Goal: Obtain resource: Download file/media

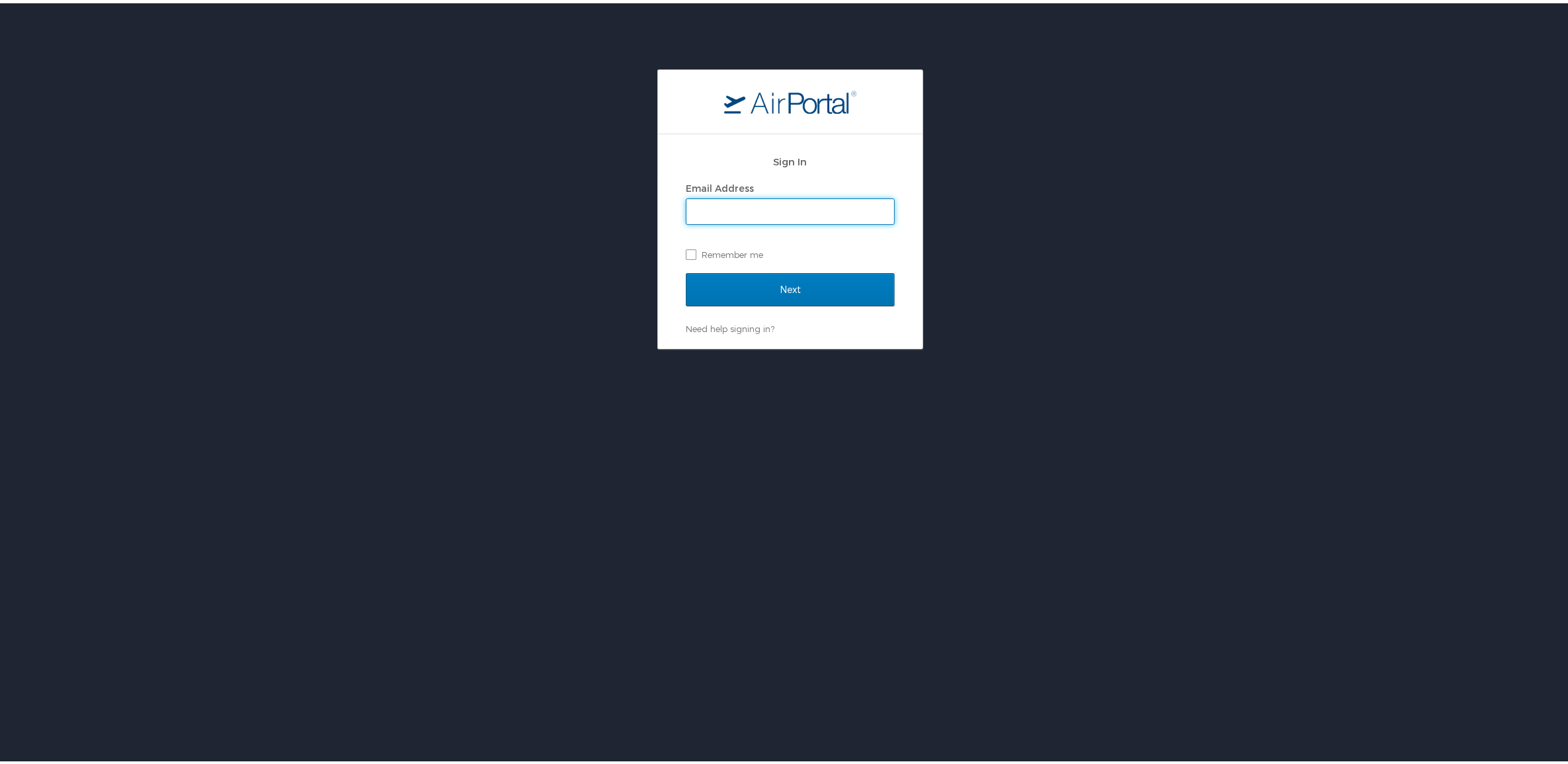
type input "[PERSON_NAME][EMAIL_ADDRESS][PERSON_NAME][DOMAIN_NAME]"
click at [730, 293] on input "Next" at bounding box center [790, 286] width 209 height 33
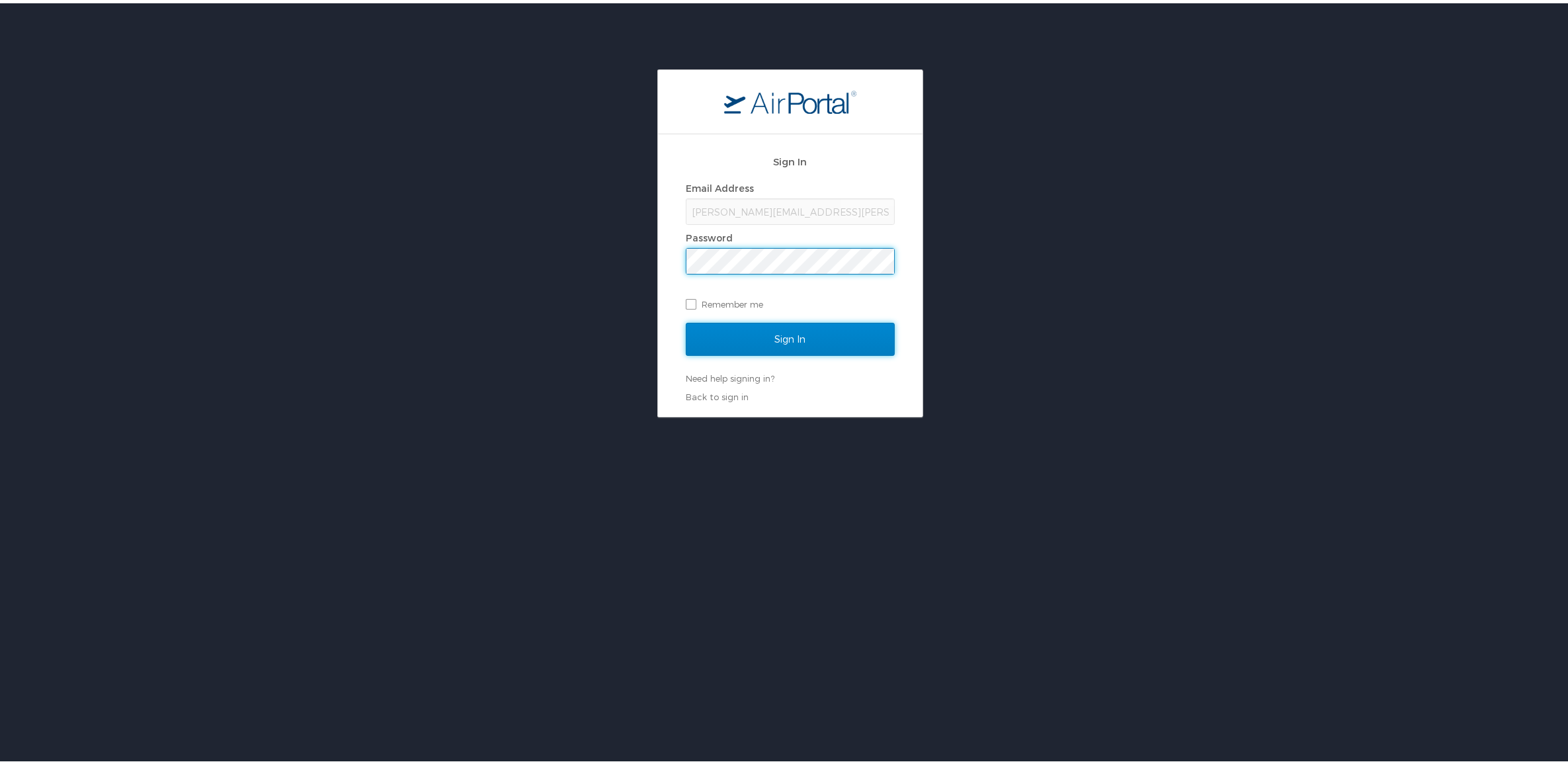
click at [753, 332] on input "Sign In" at bounding box center [790, 336] width 209 height 33
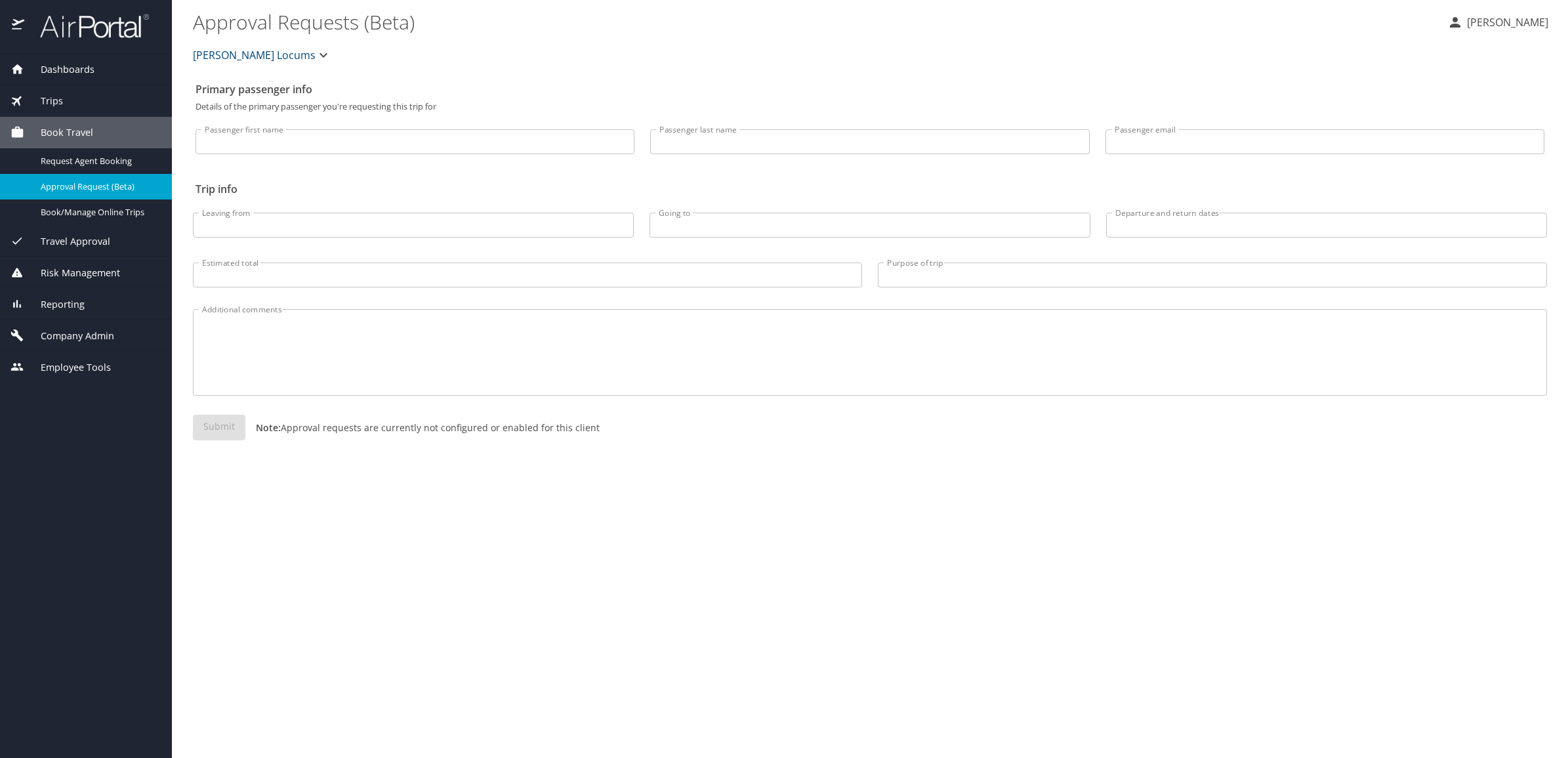
click at [92, 74] on span "Dashboards" at bounding box center [59, 70] width 70 height 15
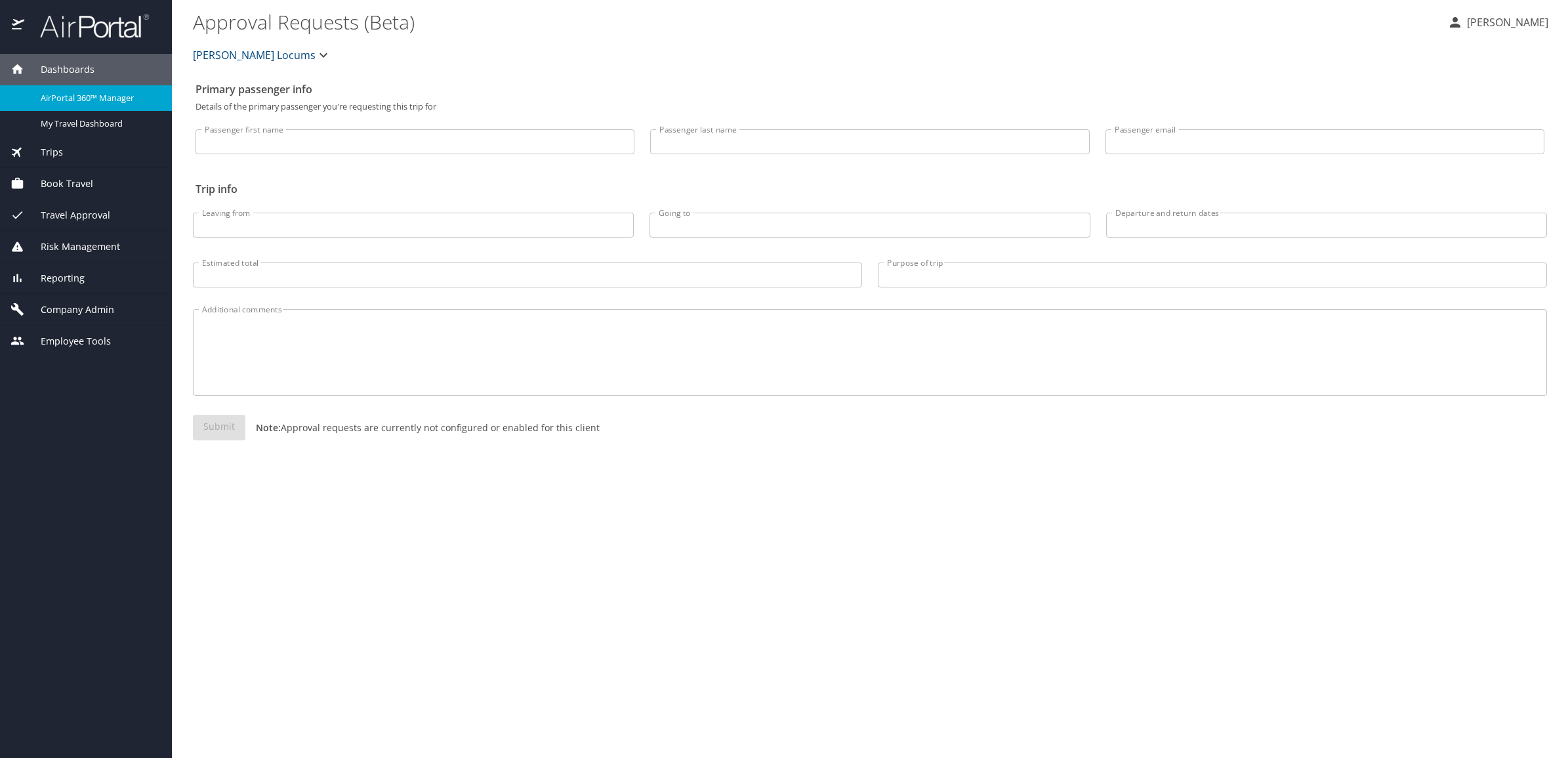
click at [92, 94] on span "AirPortal 360™ Manager" at bounding box center [98, 98] width 116 height 13
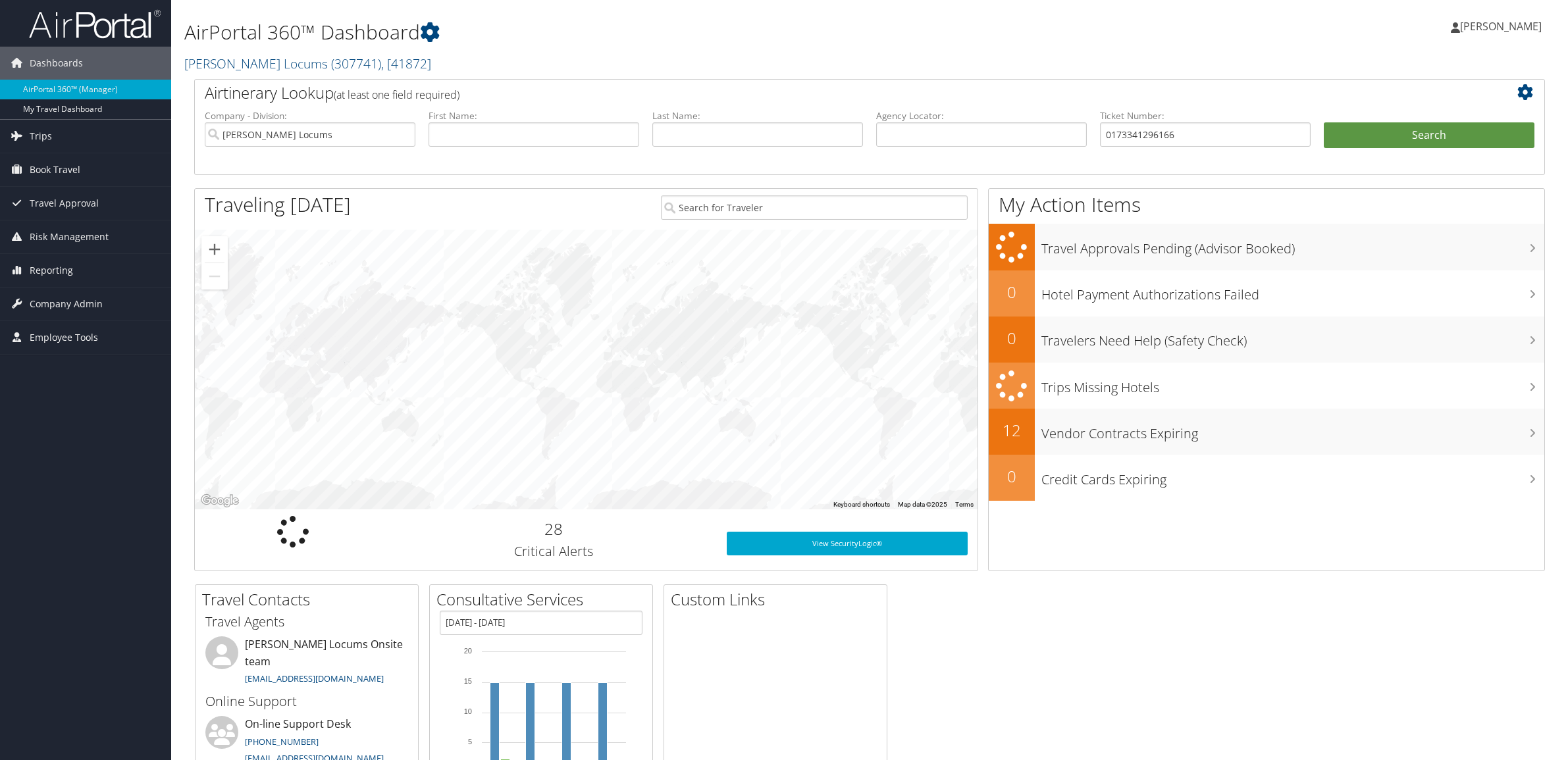
click at [1409, 130] on button "Search" at bounding box center [1429, 135] width 211 height 27
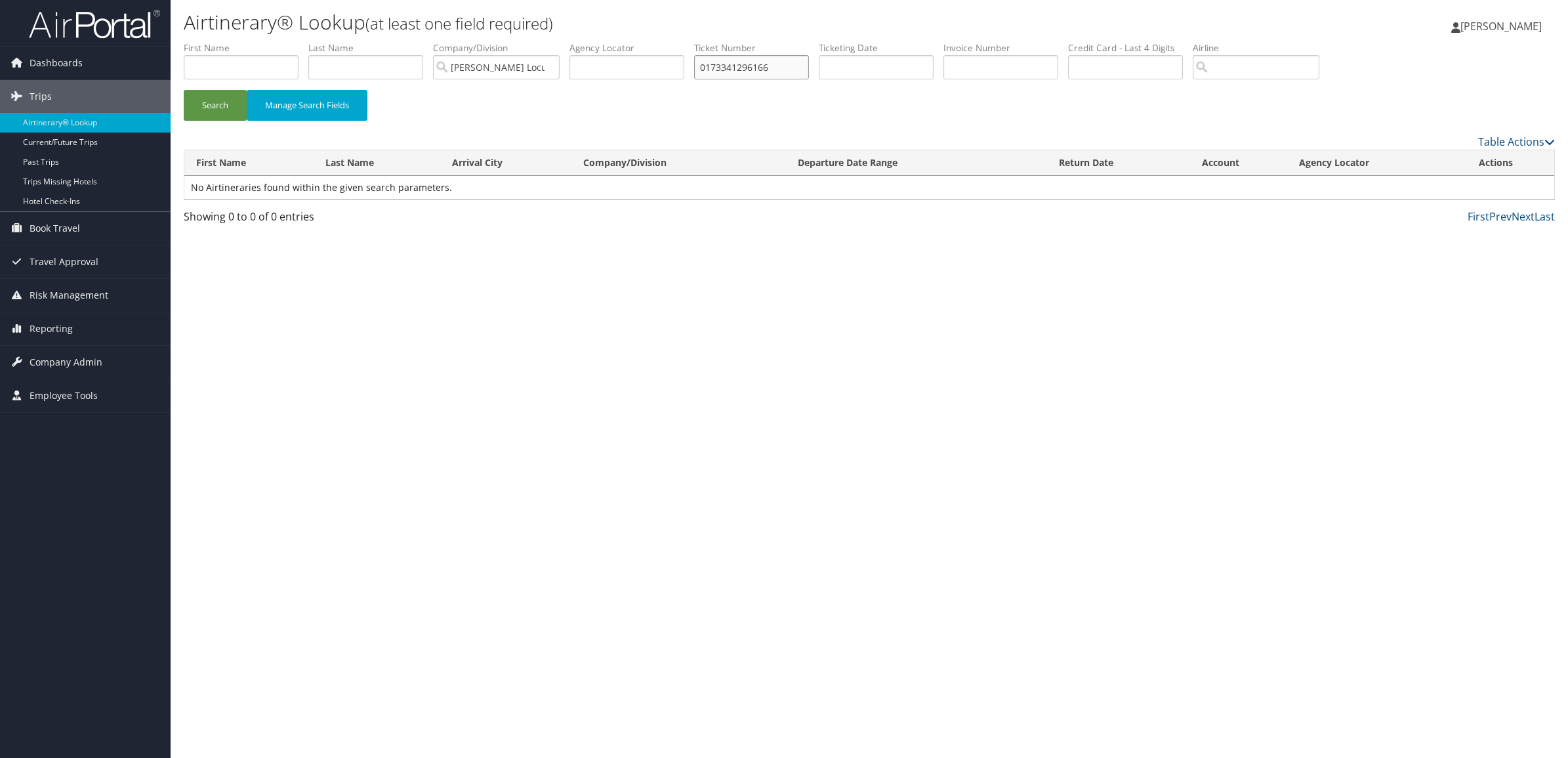
click at [717, 74] on input "0173341296166" at bounding box center [751, 67] width 115 height 24
click at [722, 70] on input "0173341296166" at bounding box center [751, 67] width 115 height 24
click at [184, 90] on button "Search" at bounding box center [215, 106] width 63 height 31
click at [210, 106] on button "Search" at bounding box center [215, 106] width 63 height 31
click at [803, 73] on input "173341296166" at bounding box center [751, 67] width 115 height 24
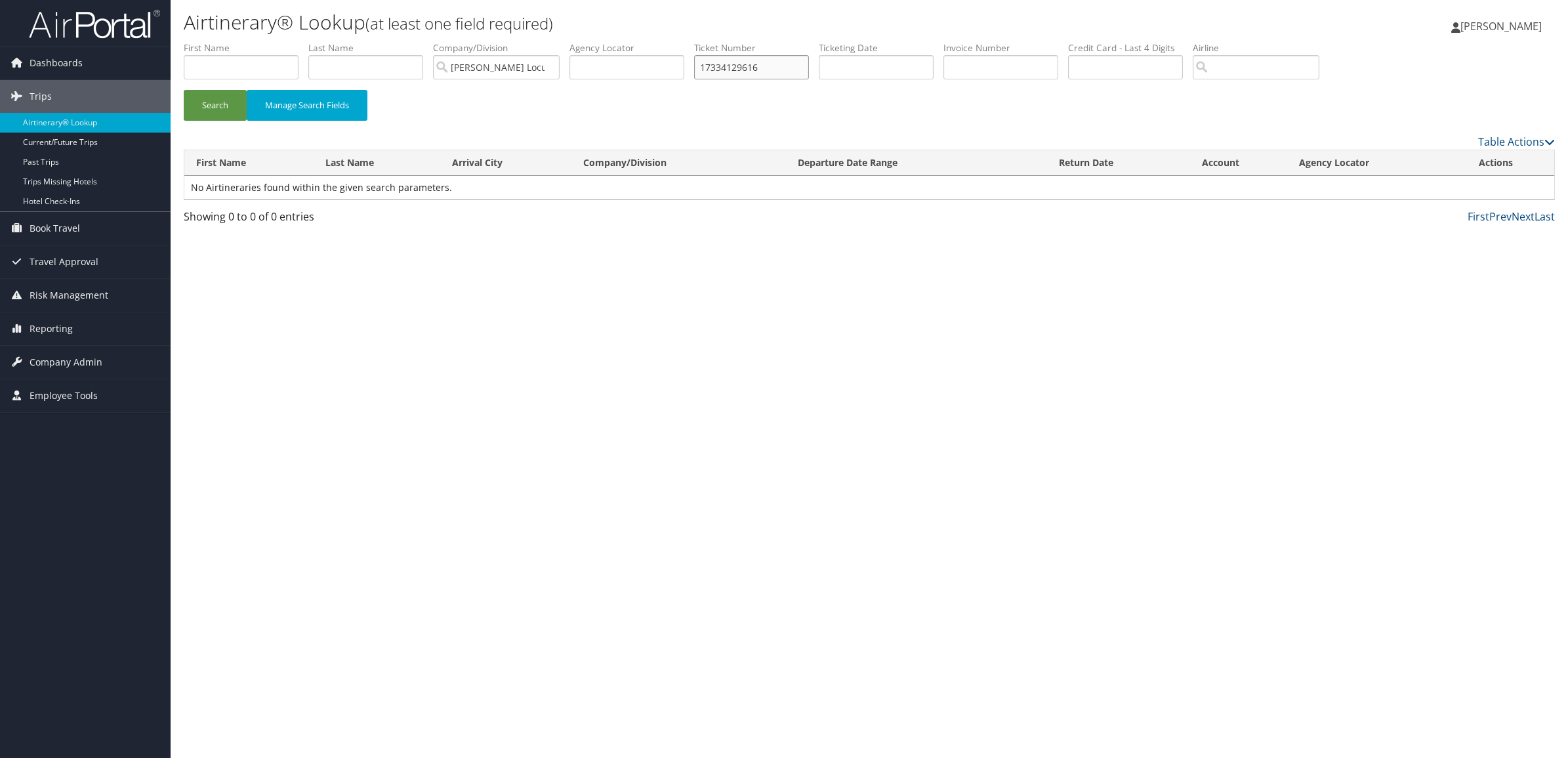
click at [184, 90] on button "Search" at bounding box center [215, 106] width 63 height 31
type input "1733412961"
click at [184, 90] on button "Search" at bounding box center [215, 106] width 63 height 31
drag, startPoint x: 773, startPoint y: 73, endPoint x: 601, endPoint y: 77, distance: 172.0
click at [601, 41] on ul "First Name Last Name Departure City Arrival City Company/Division Hayes Locums …" at bounding box center [869, 41] width 1371 height 0
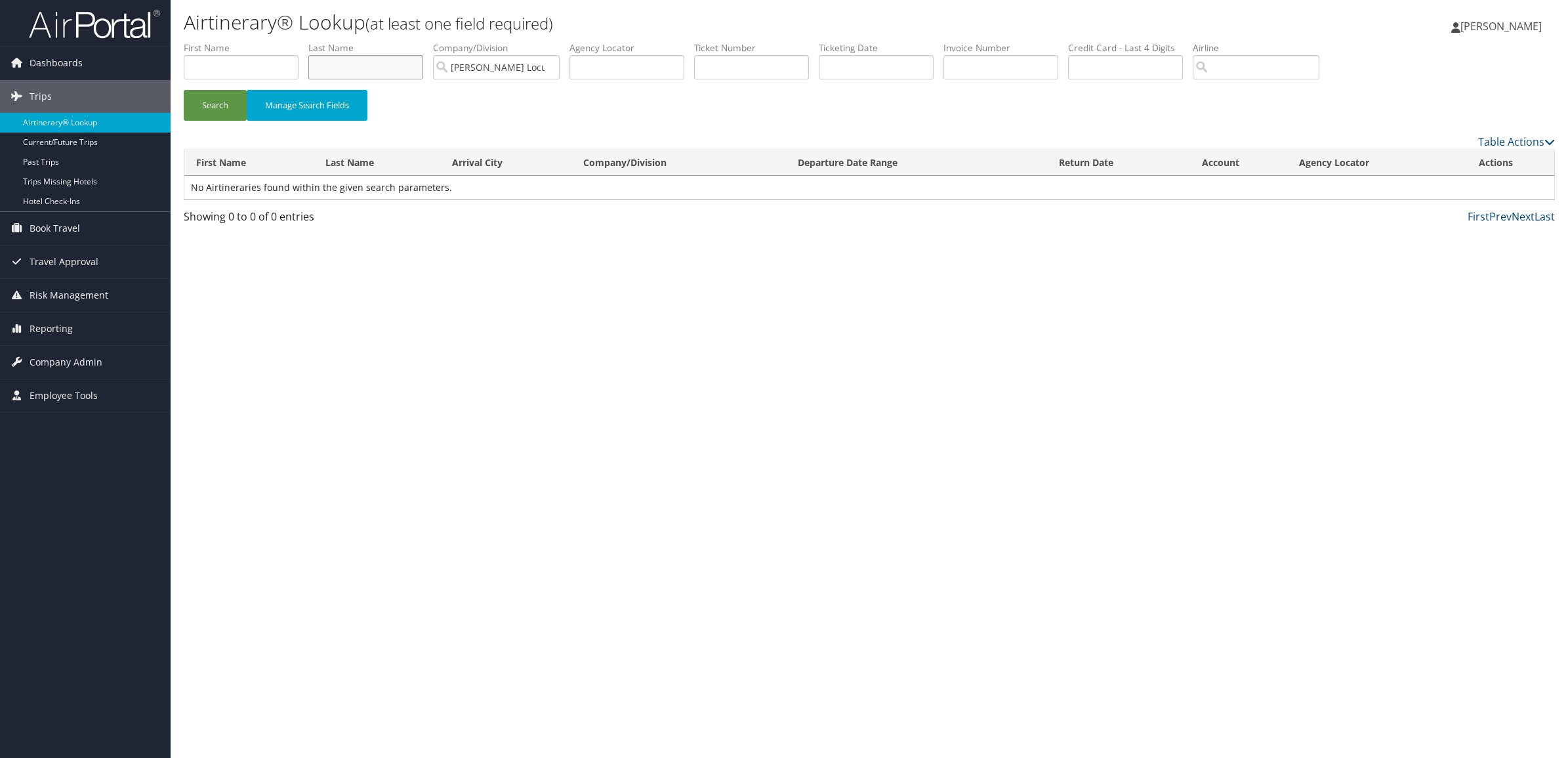
click at [386, 73] on input "text" at bounding box center [366, 67] width 115 height 24
click at [184, 90] on button "Search" at bounding box center [215, 106] width 63 height 31
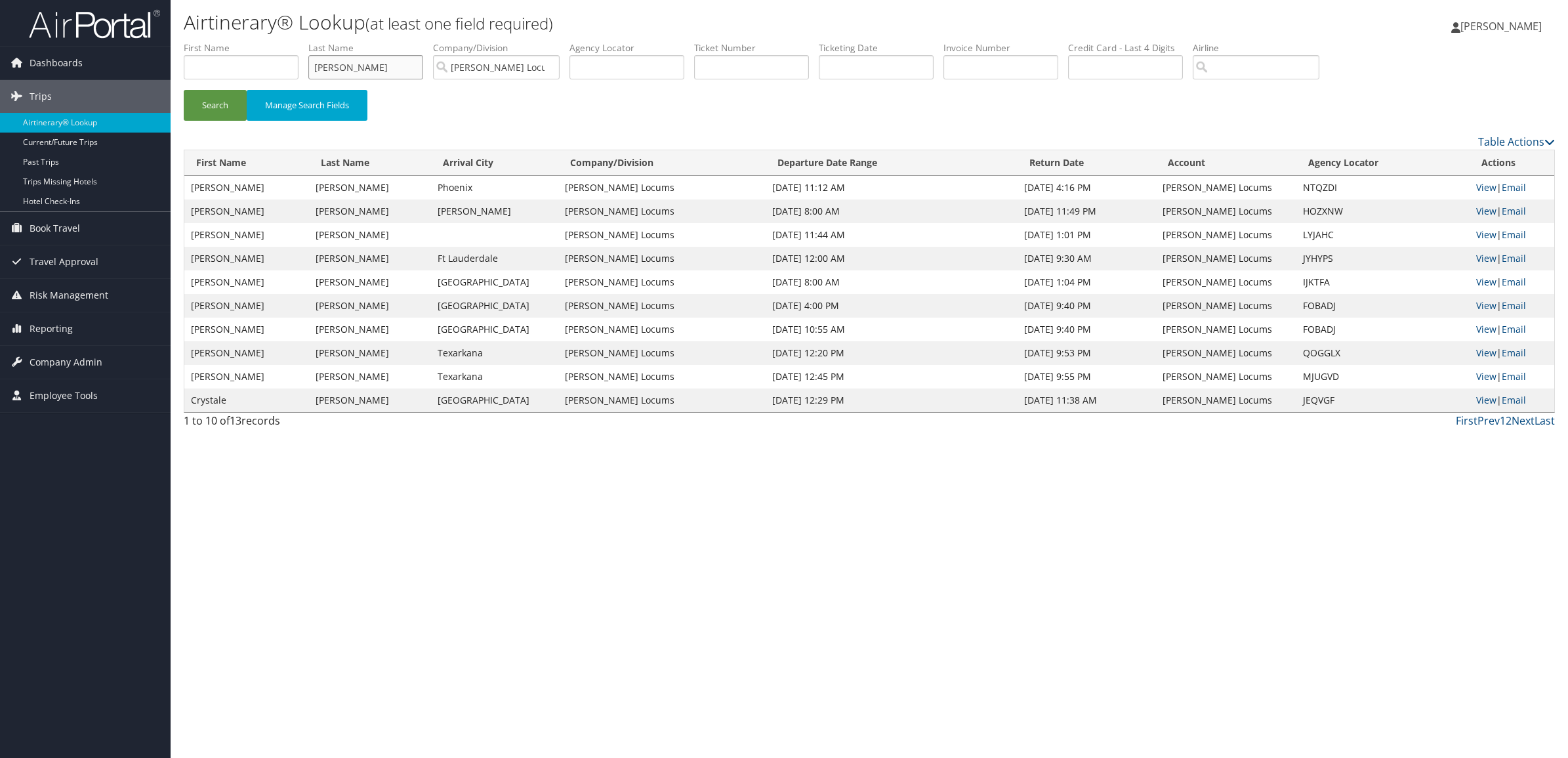
drag, startPoint x: 352, startPoint y: 75, endPoint x: 227, endPoint y: 70, distance: 125.1
click at [227, 41] on ul "First Name Last Name cruz Departure City Arrival City Company/Division Hayes Lo…" at bounding box center [869, 41] width 1371 height 0
click at [184, 90] on button "Search" at bounding box center [215, 106] width 63 height 31
click at [741, 116] on div "Search Manage Search Fields" at bounding box center [869, 112] width 1391 height 44
drag, startPoint x: 409, startPoint y: 73, endPoint x: 228, endPoint y: 70, distance: 181.0
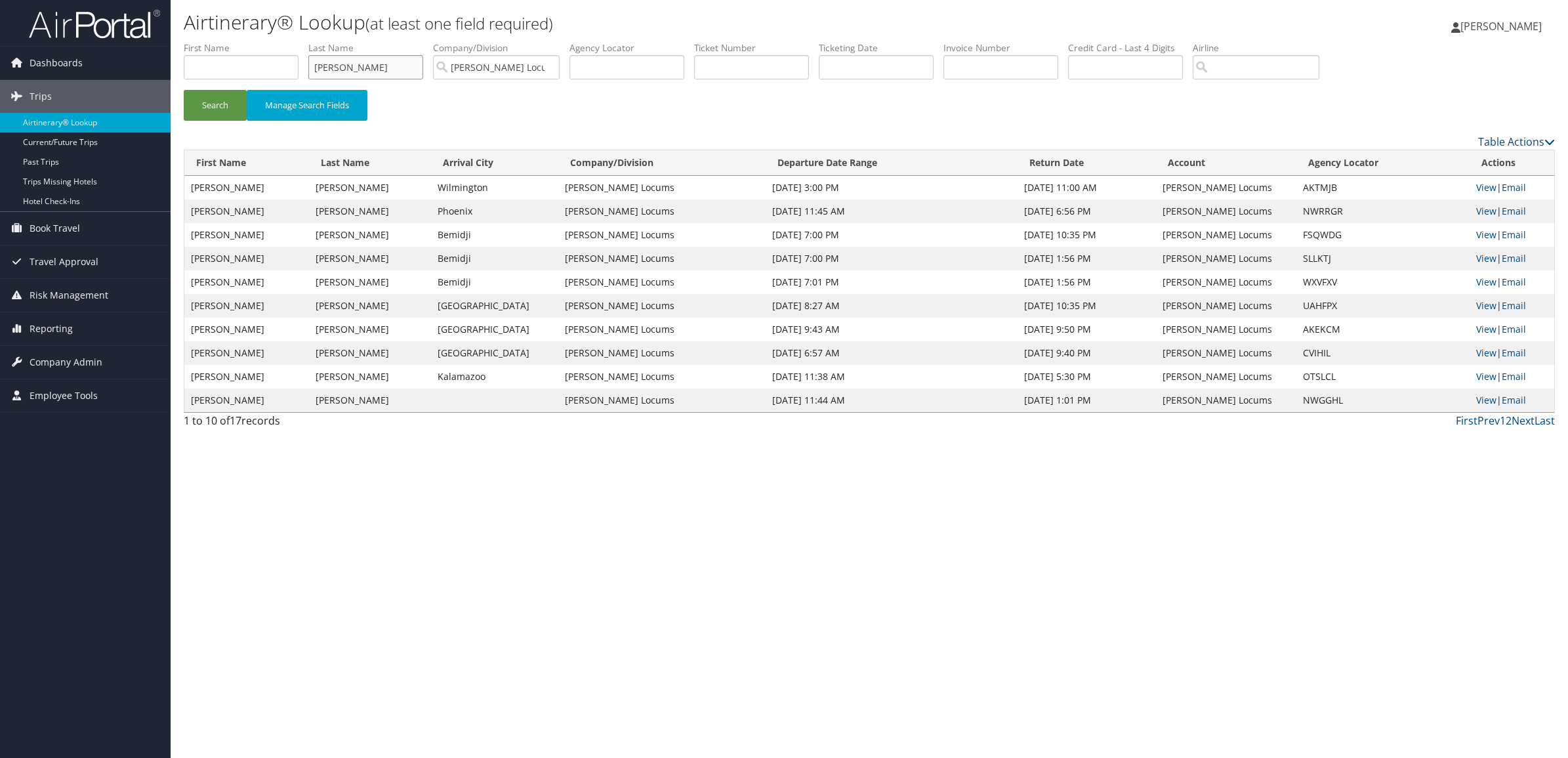
click at [229, 41] on ul "First Name Last Name Mann Departure City Arrival City Company/Division Hayes Lo…" at bounding box center [869, 41] width 1371 height 0
click at [223, 99] on button "Search" at bounding box center [215, 106] width 63 height 31
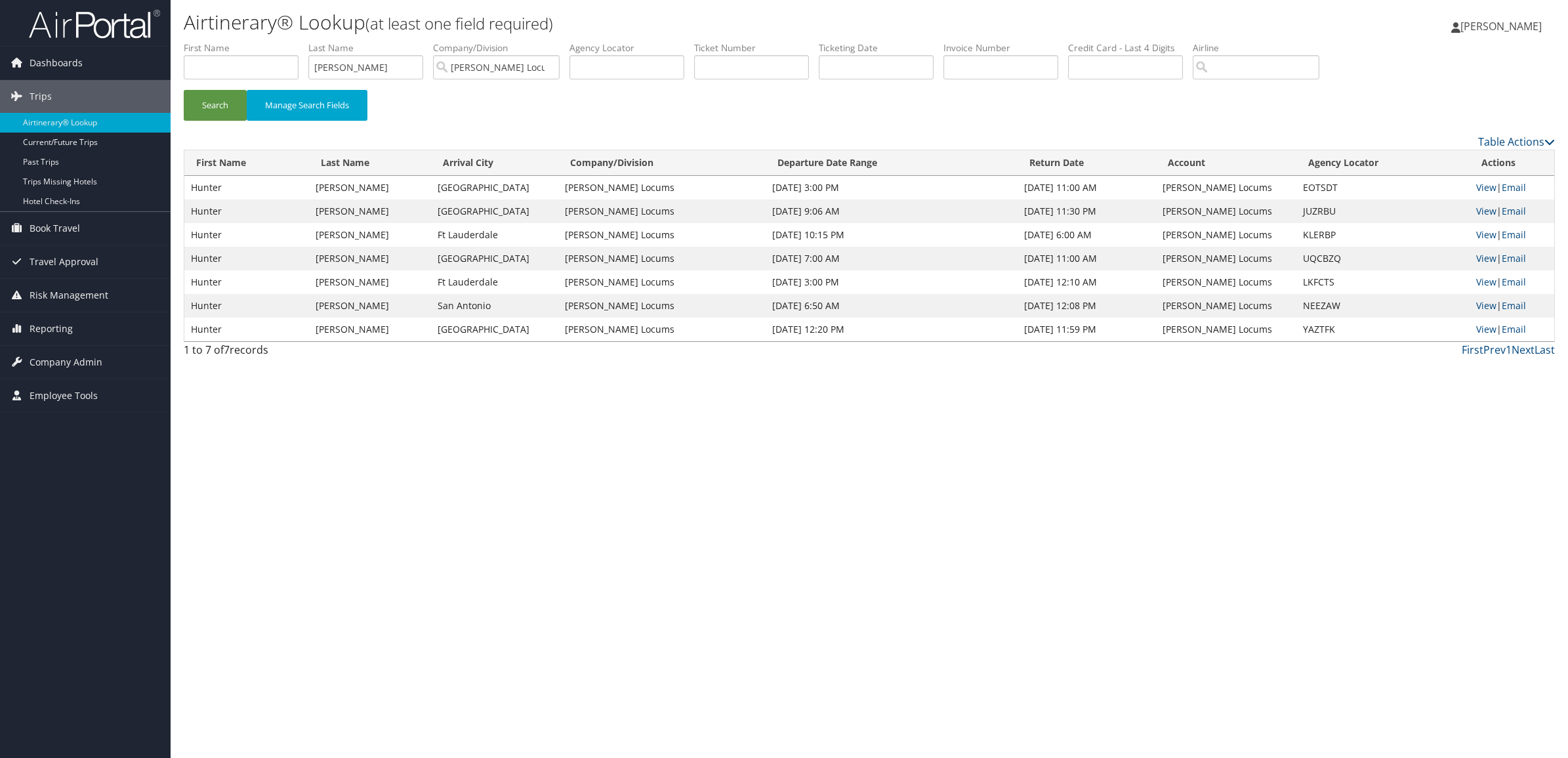
drag, startPoint x: 1478, startPoint y: 207, endPoint x: 987, endPoint y: 461, distance: 552.8
click at [931, 517] on div "Airtinerary® Lookup (at least one field required) Ryan Rickel Ryan Rickel My Se…" at bounding box center [869, 379] width 1397 height 758
drag, startPoint x: 359, startPoint y: 68, endPoint x: 275, endPoint y: 66, distance: 84.0
click at [275, 41] on ul "First Name Last Name wykoff Departure City Arrival City Company/Division Hayes …" at bounding box center [869, 41] width 1371 height 0
type input "york"
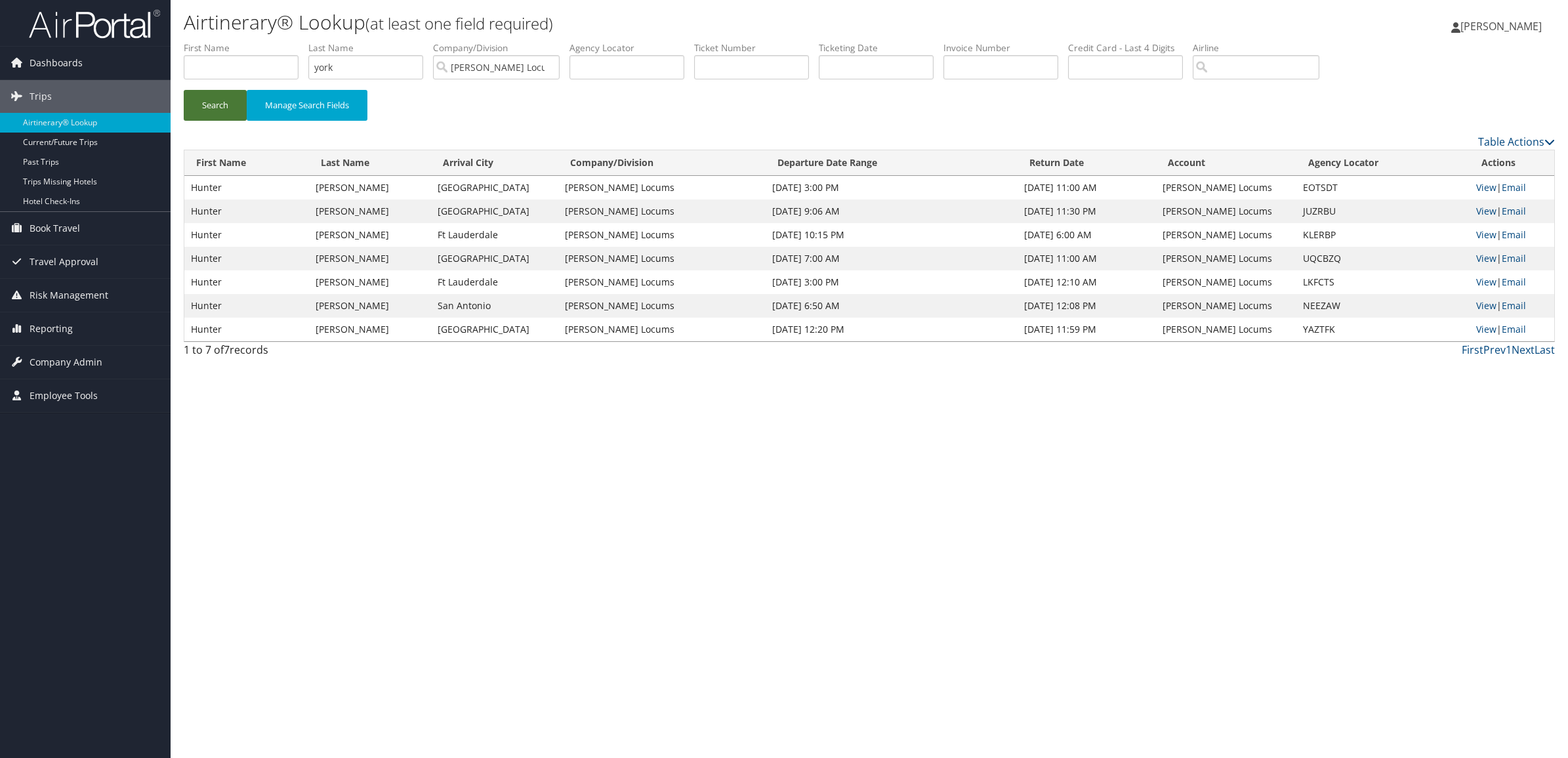
click at [221, 116] on button "Search" at bounding box center [215, 106] width 63 height 31
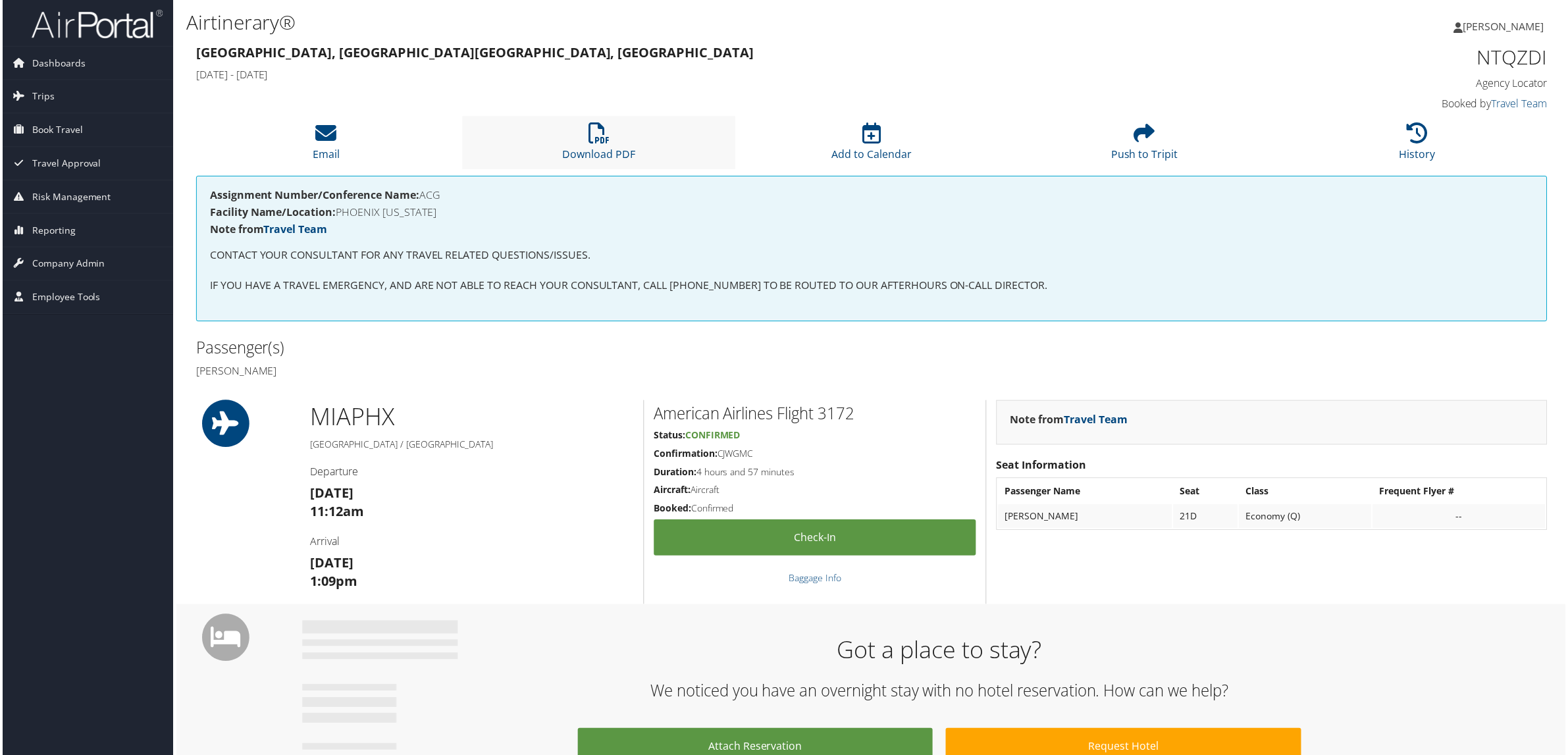
click at [607, 146] on li "Download PDF" at bounding box center [598, 143] width 274 height 53
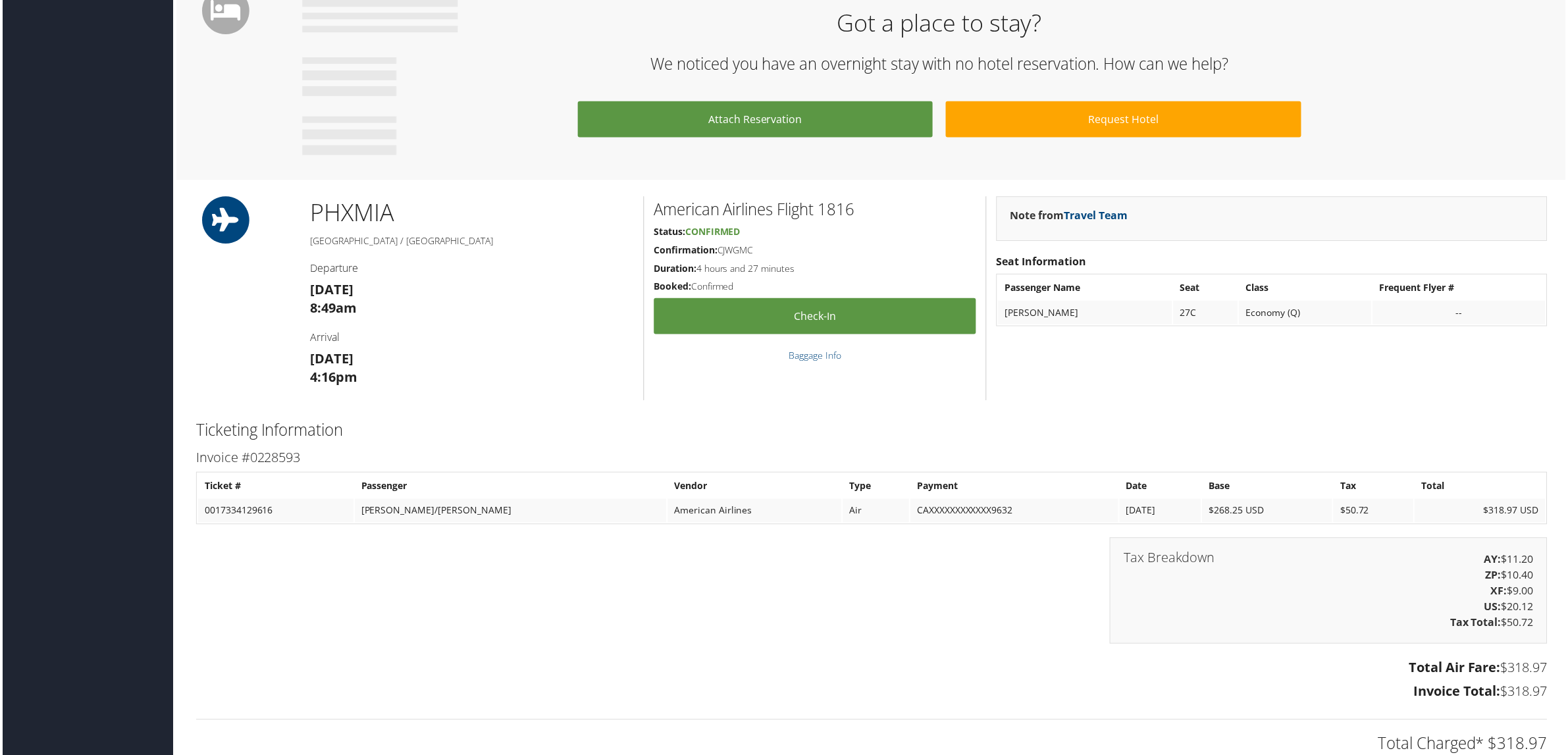
scroll to position [658, 0]
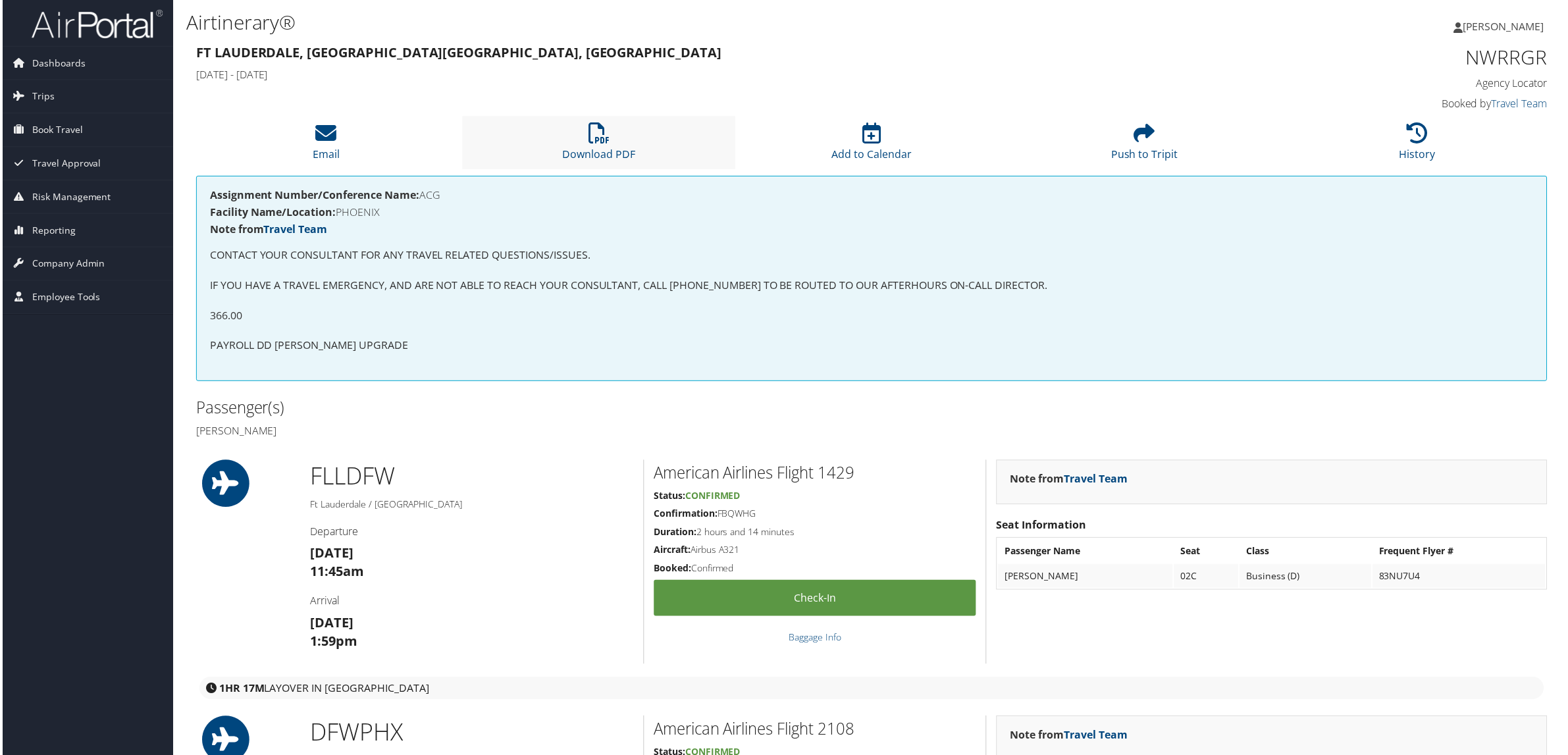
click at [590, 146] on li "Download PDF" at bounding box center [598, 143] width 274 height 53
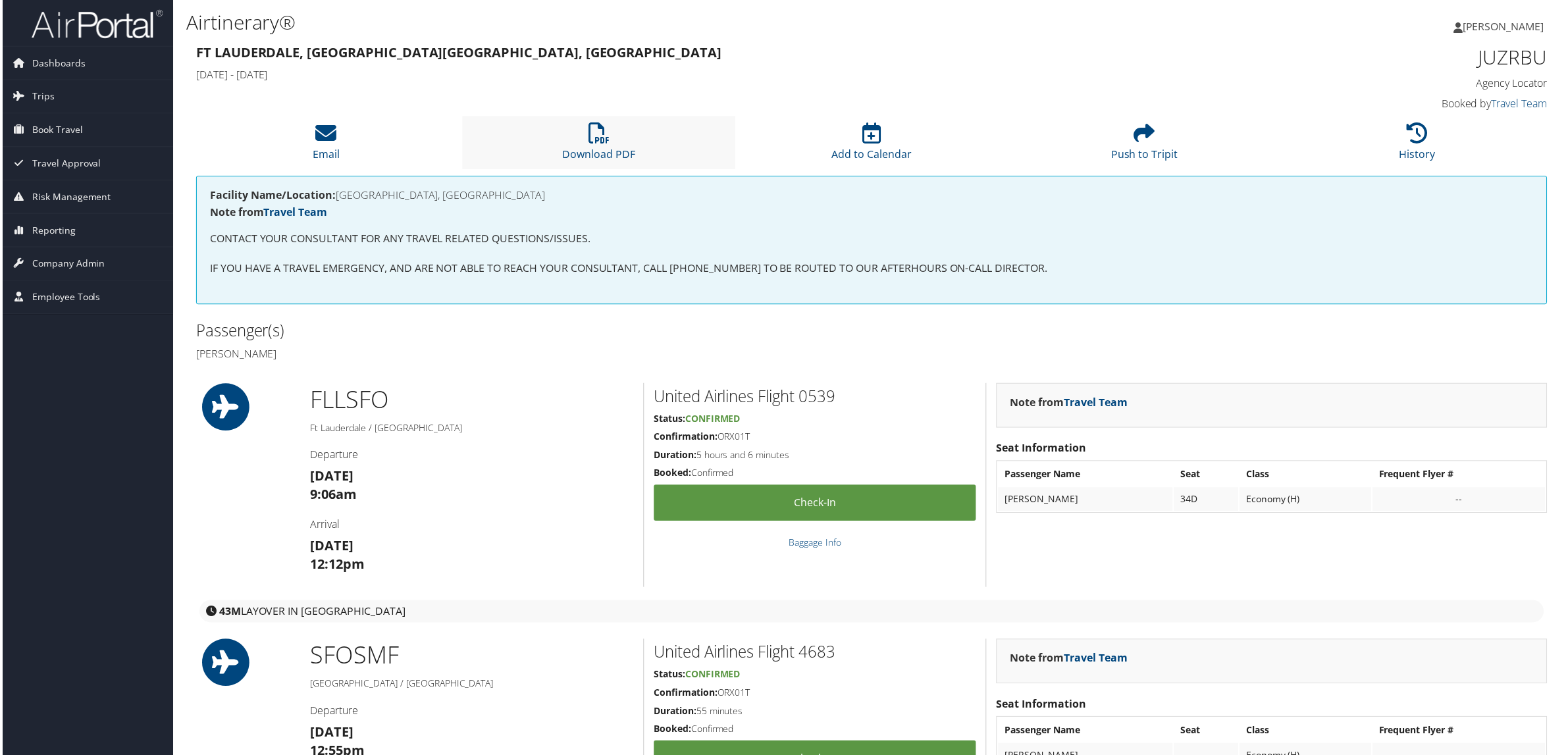
click at [571, 142] on li "Download PDF" at bounding box center [598, 143] width 274 height 53
